Goal: Task Accomplishment & Management: Use online tool/utility

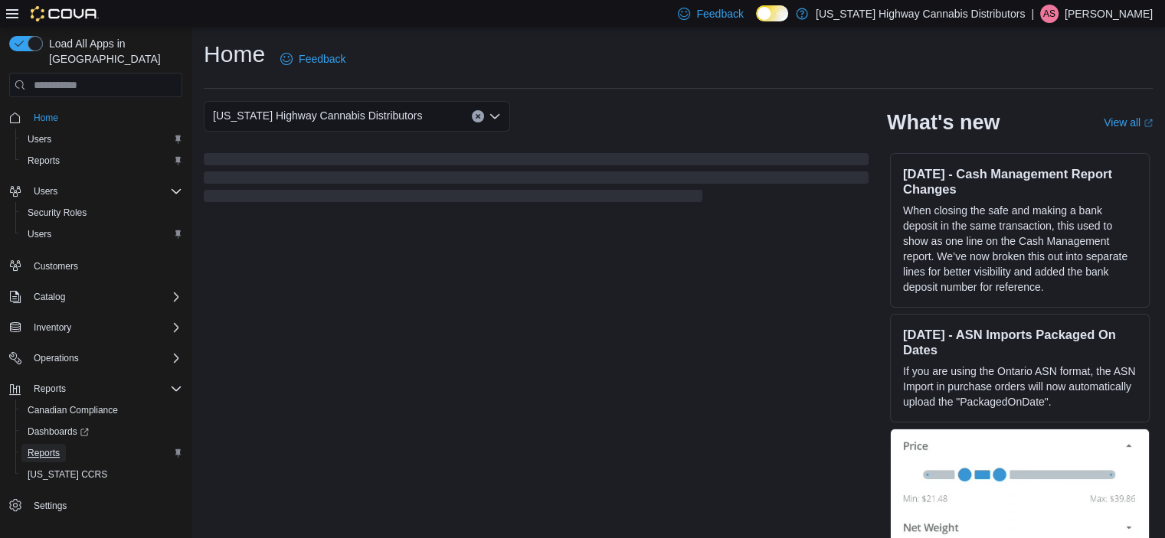
click at [49, 447] on span "Reports" at bounding box center [44, 453] width 32 height 12
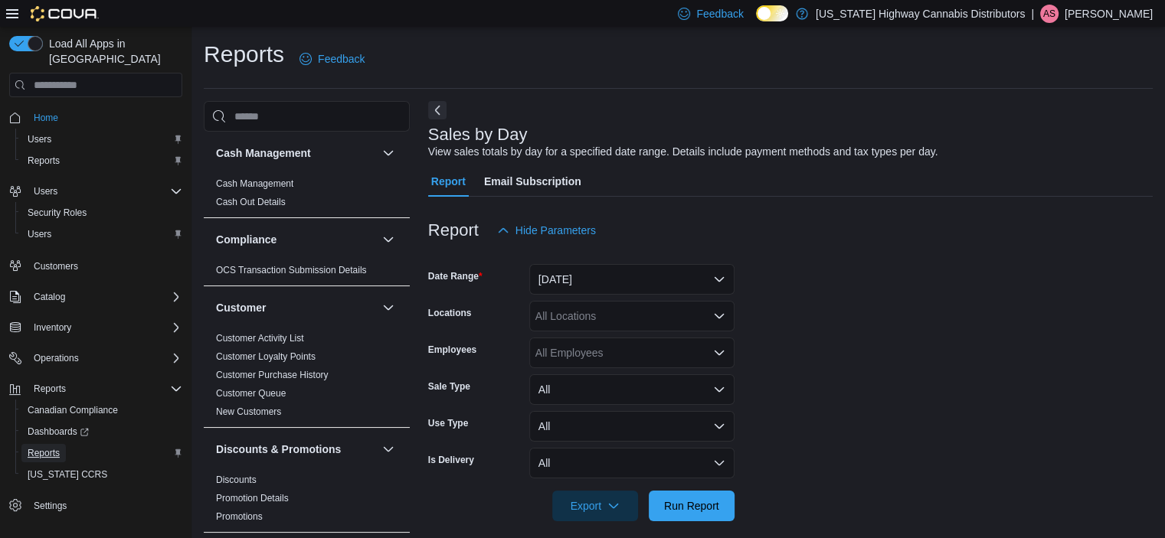
scroll to position [13, 0]
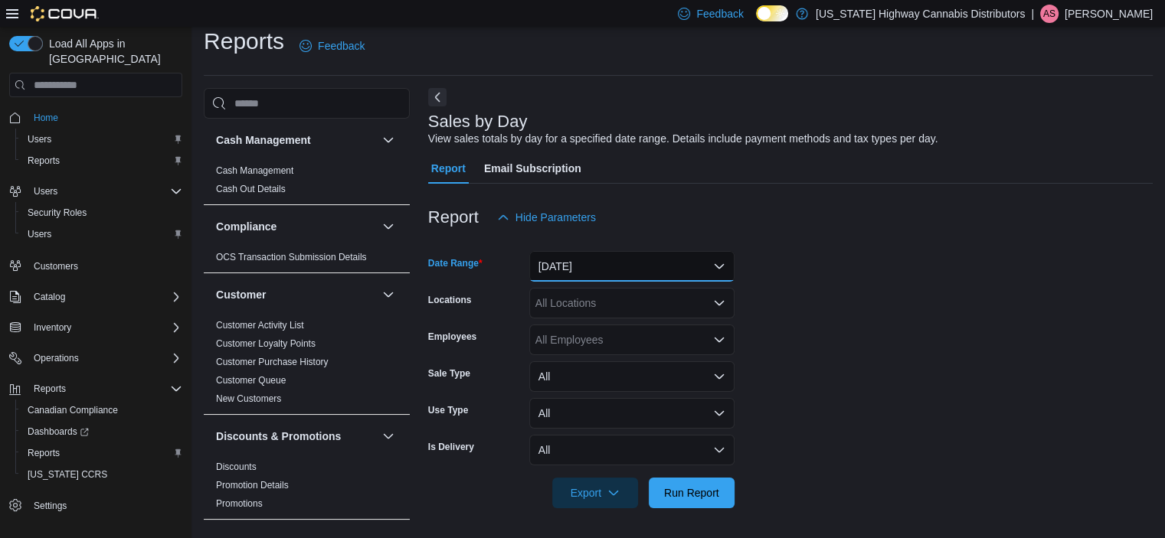
click at [674, 277] on button "[DATE]" at bounding box center [631, 266] width 205 height 31
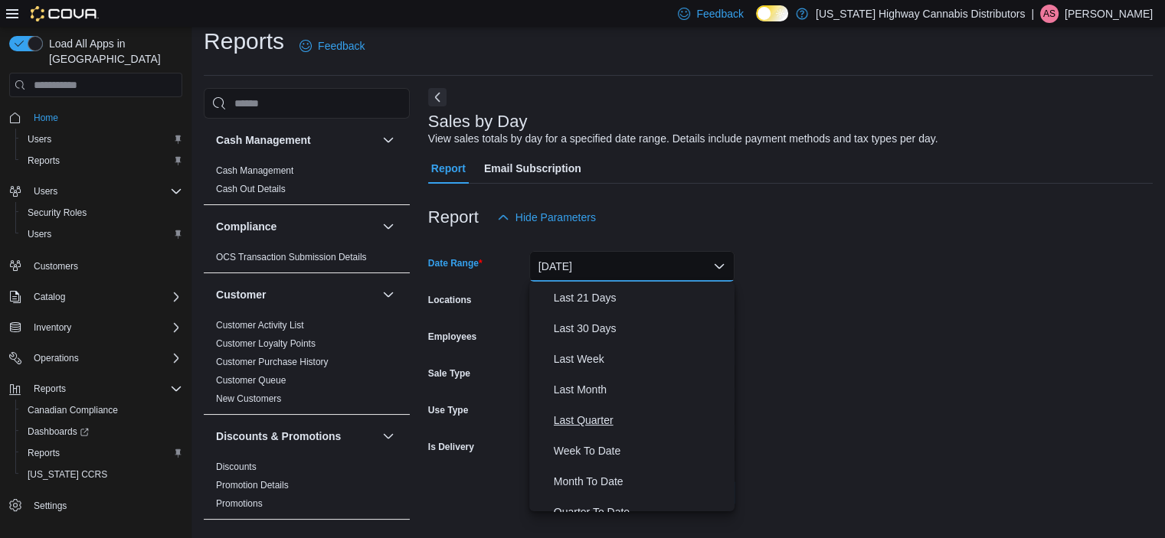
scroll to position [196, 0]
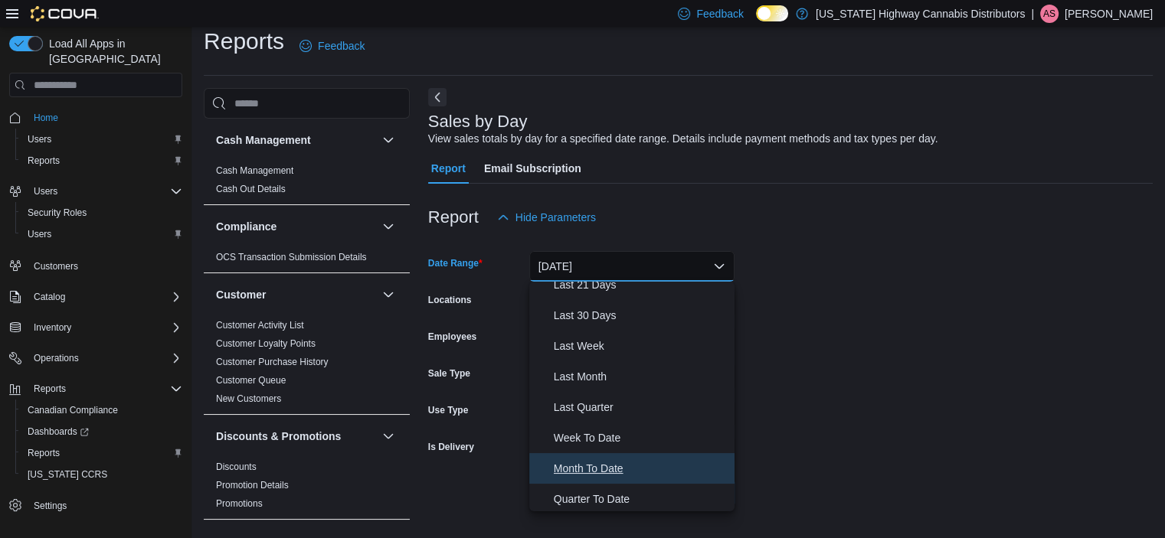
click at [587, 464] on span "Month To Date" at bounding box center [641, 468] width 175 height 18
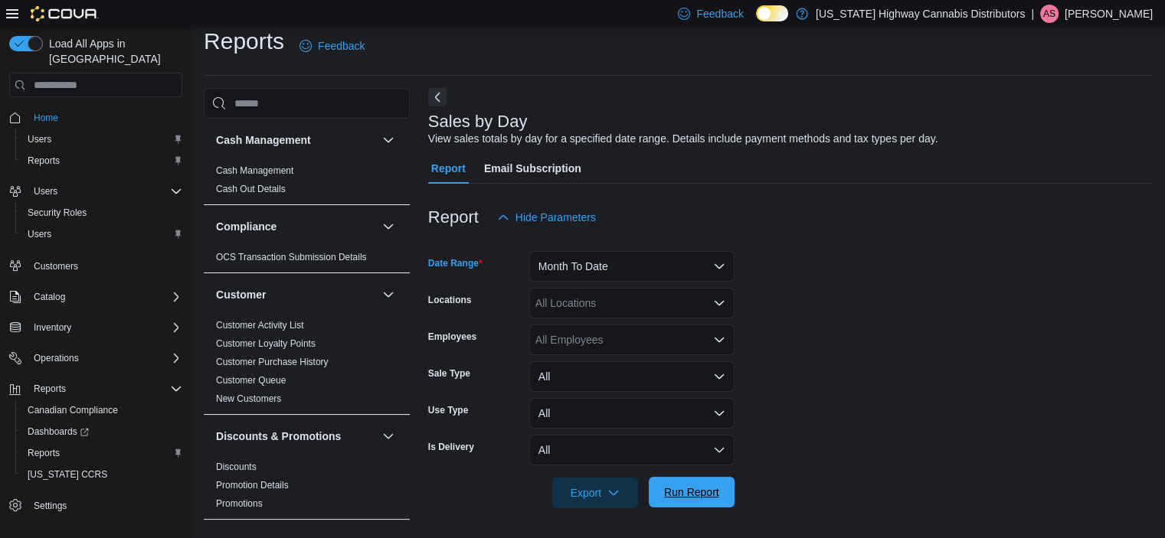
click at [688, 486] on span "Run Report" at bounding box center [691, 492] width 55 height 15
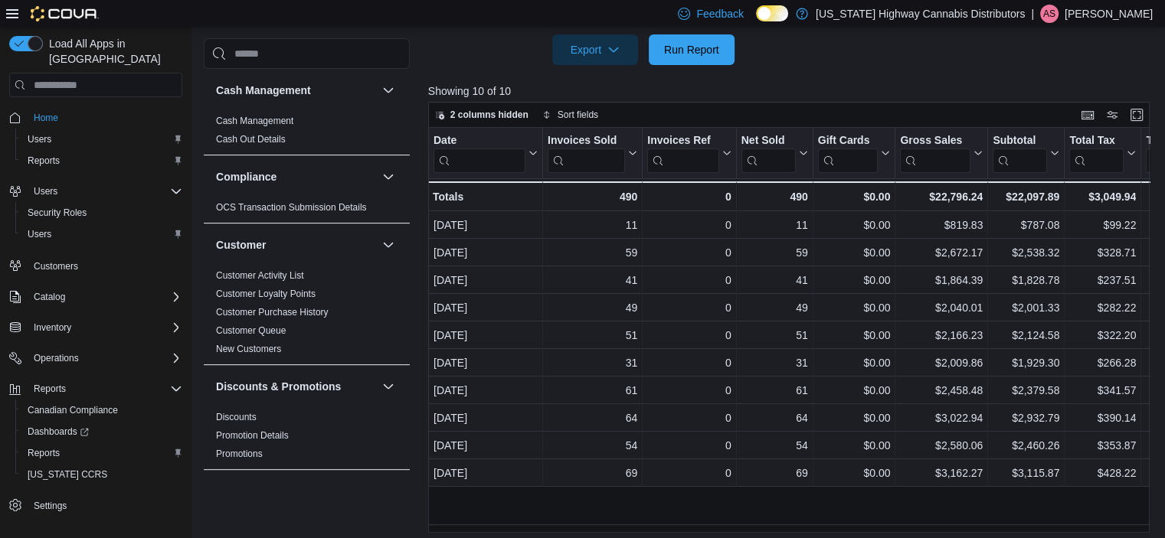
scroll to position [462, 0]
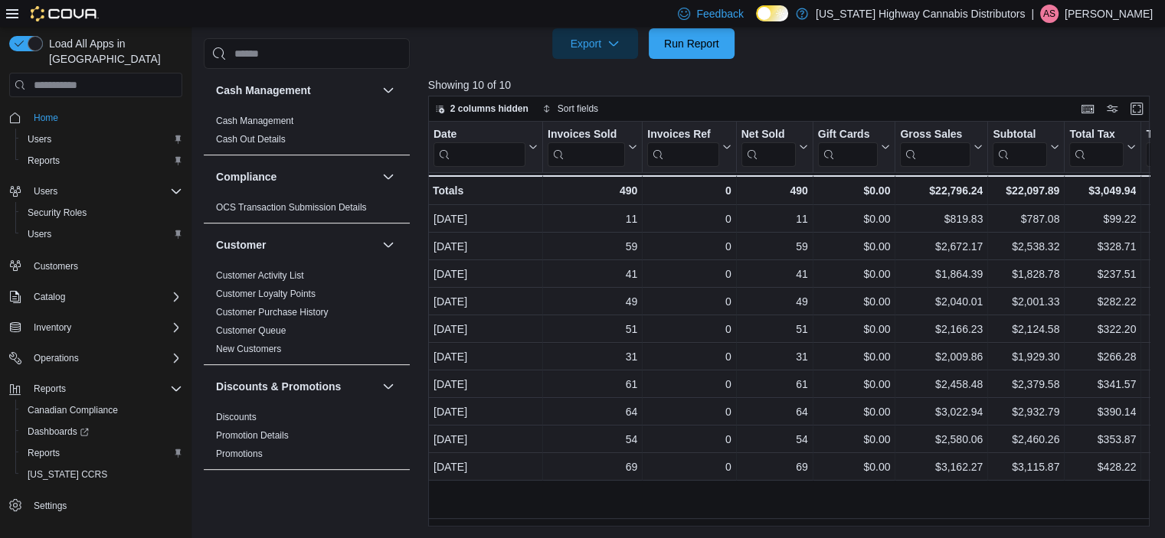
click at [621, 498] on div "Date Click to view column header actions Invoices Sold Click to view column hea…" at bounding box center [792, 324] width 729 height 405
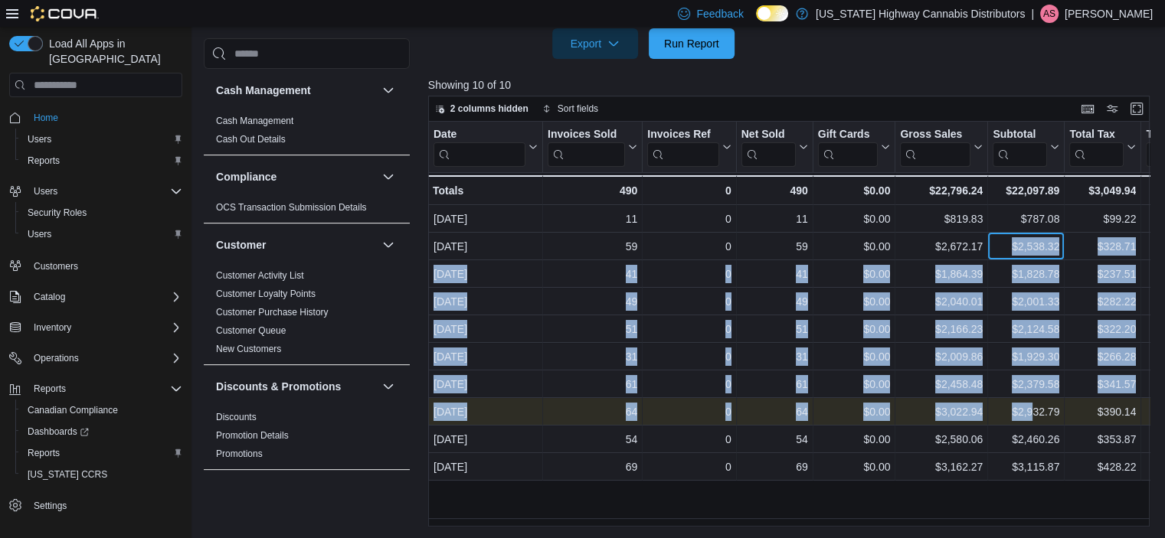
drag, startPoint x: 998, startPoint y: 253, endPoint x: 1031, endPoint y: 399, distance: 149.1
click at [1031, 399] on div "Date Click to view column header actions Invoices Sold Click to view column hea…" at bounding box center [1164, 301] width 1472 height 359
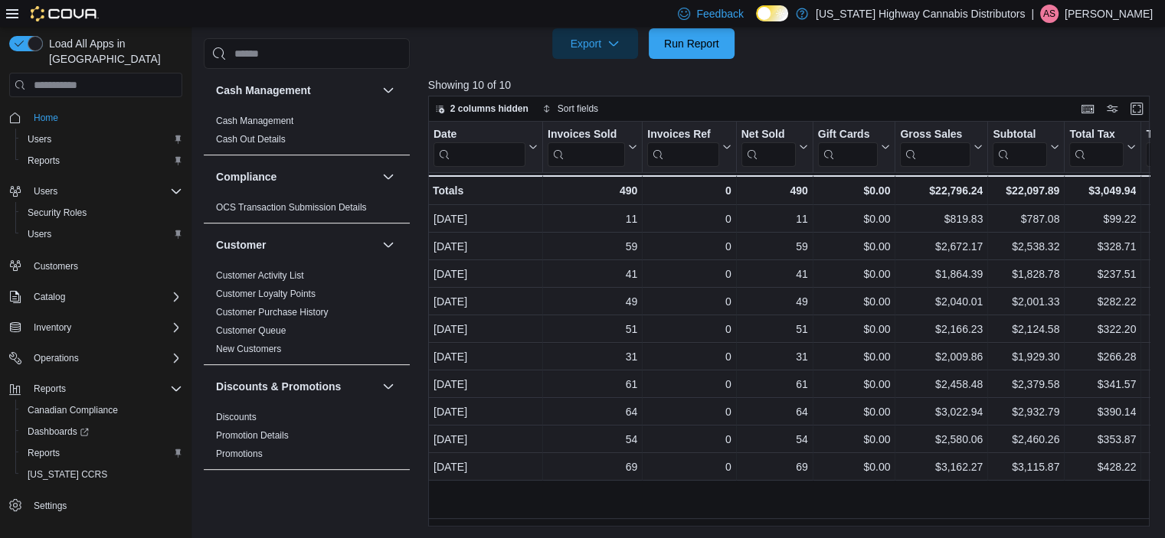
click at [986, 492] on div "Date Click to view column header actions Invoices Sold Click to view column hea…" at bounding box center [792, 324] width 729 height 405
click at [1001, 512] on div "Date Click to view column header actions Invoices Sold Click to view column hea…" at bounding box center [792, 324] width 729 height 405
click at [504, 41] on div "Export Run Report" at bounding box center [581, 43] width 306 height 31
click at [700, 43] on span "Run Report" at bounding box center [691, 42] width 55 height 15
click at [824, 73] on div at bounding box center [792, 68] width 729 height 18
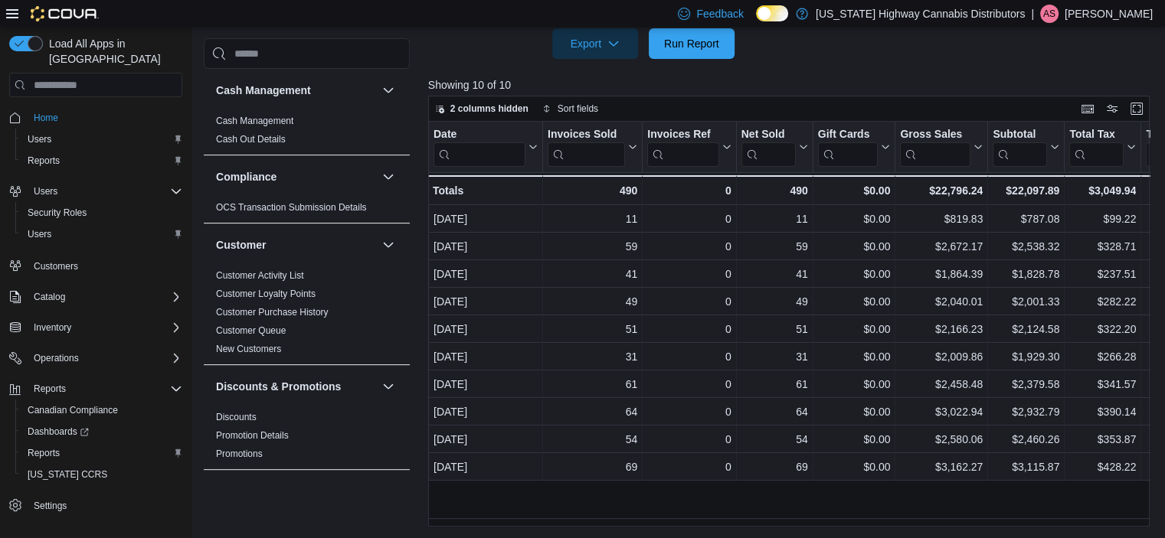
click at [824, 73] on div at bounding box center [792, 68] width 729 height 18
click at [1017, 84] on p "Showing 10 of 10" at bounding box center [792, 84] width 729 height 15
click at [885, 67] on div at bounding box center [792, 68] width 729 height 18
click at [684, 40] on span "Run Report" at bounding box center [691, 42] width 55 height 15
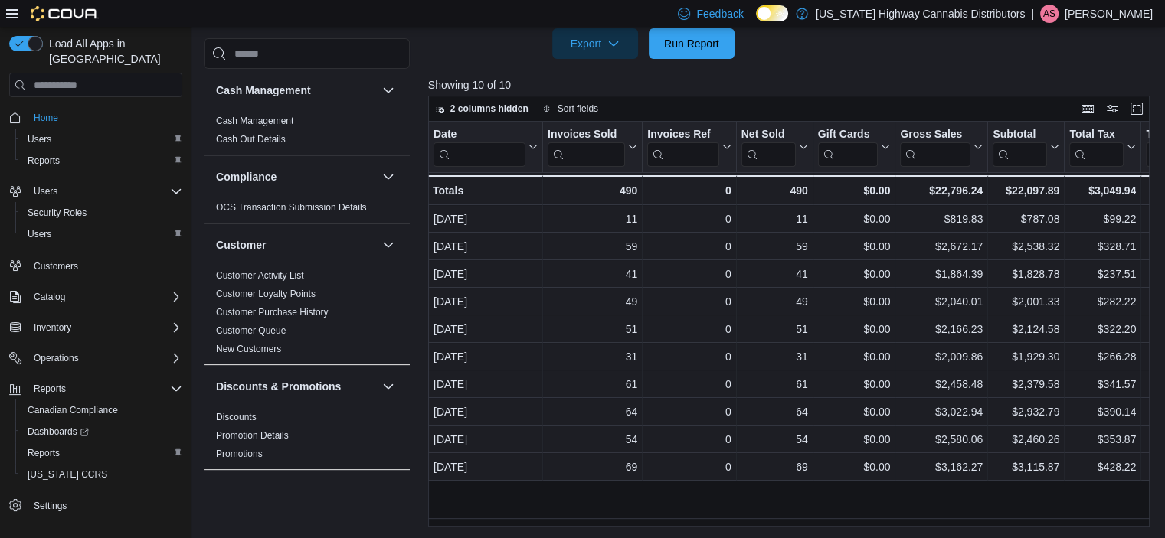
click at [900, 82] on p "Showing 10 of 10" at bounding box center [792, 84] width 729 height 15
click at [830, 67] on div at bounding box center [792, 68] width 729 height 18
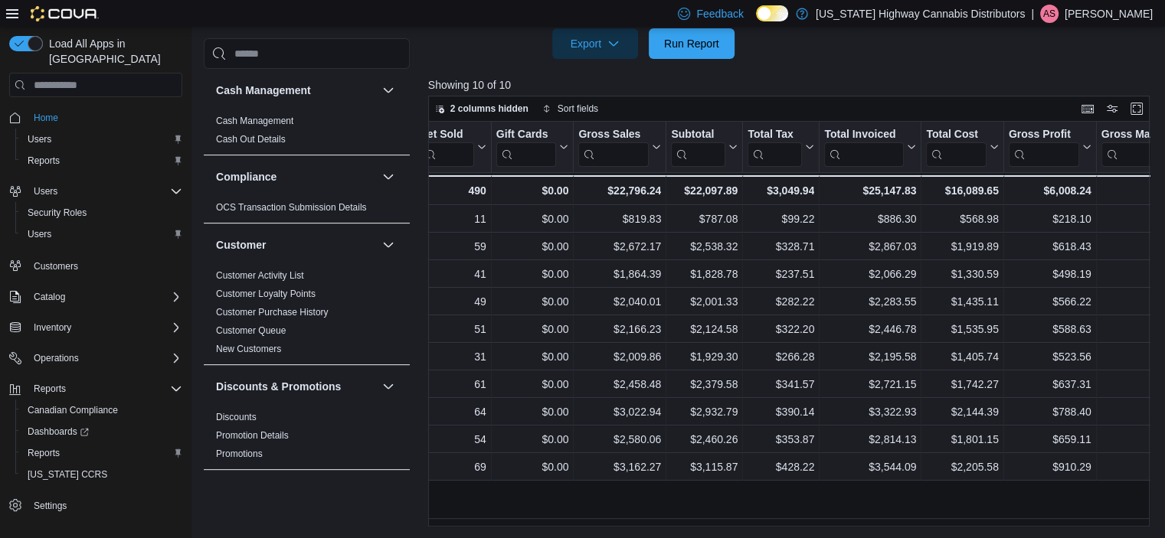
scroll to position [0, 0]
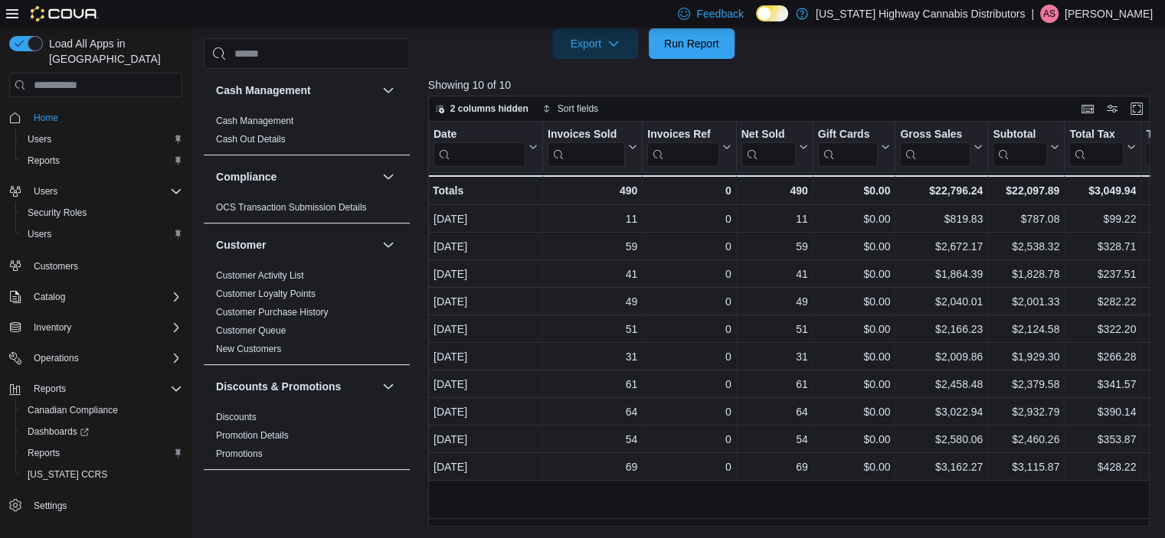
click at [631, 503] on div "Date Click to view column header actions Invoices Sold Click to view column hea…" at bounding box center [792, 324] width 729 height 405
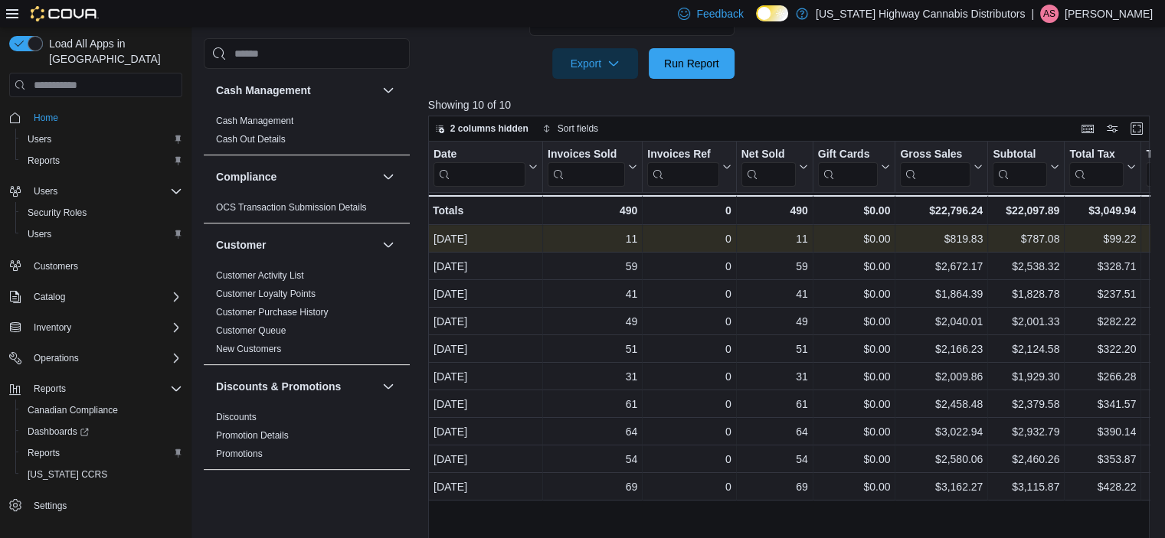
scroll to position [462, 0]
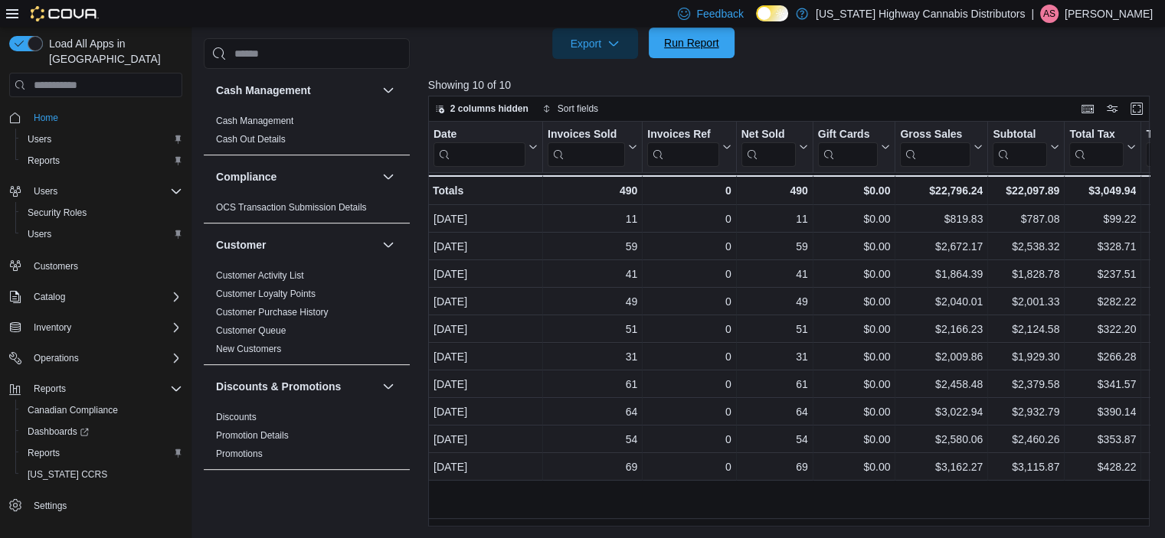
click at [678, 36] on span "Run Report" at bounding box center [691, 42] width 55 height 15
